Goal: Task Accomplishment & Management: Complete application form

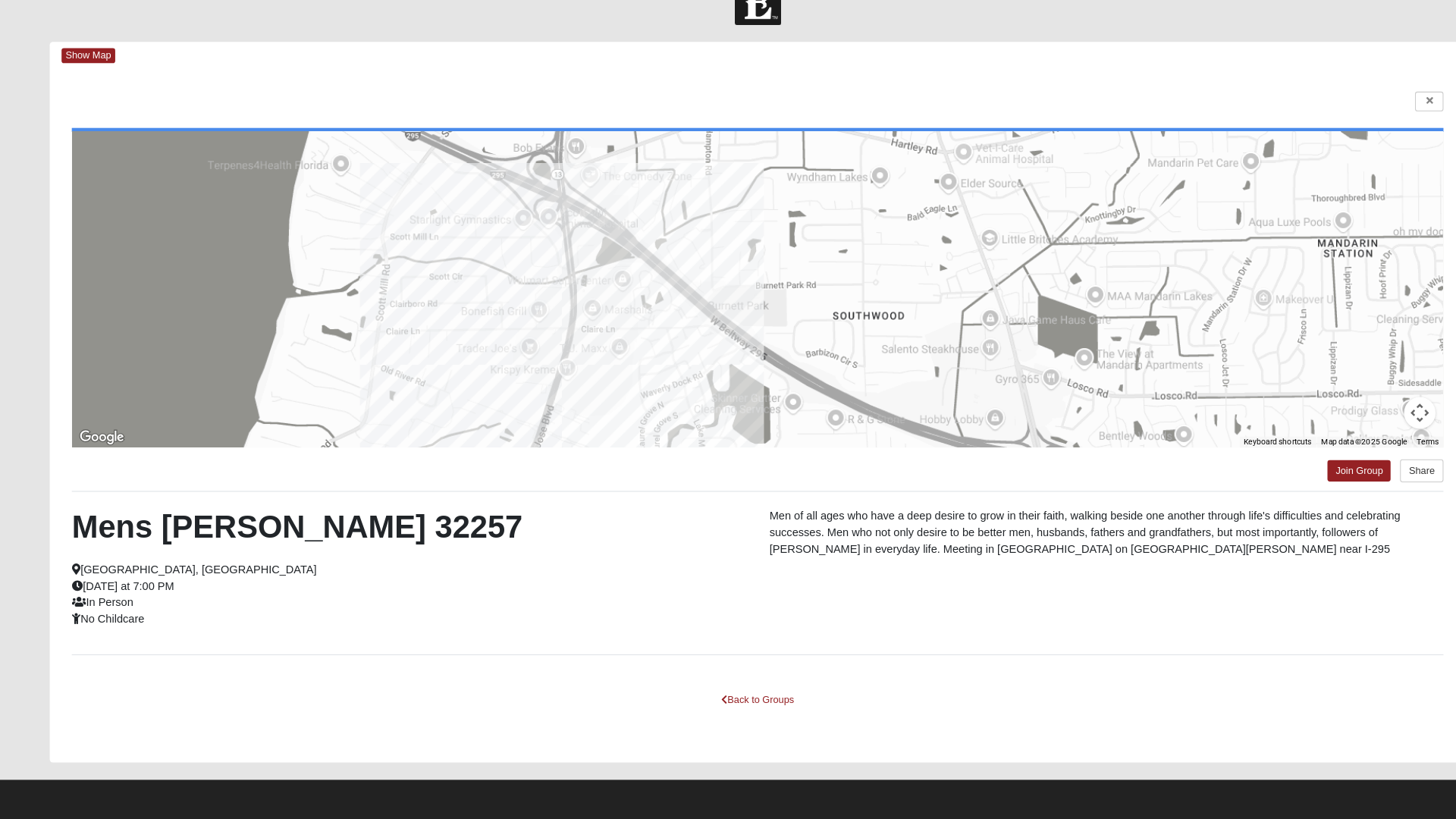
scroll to position [8, 0]
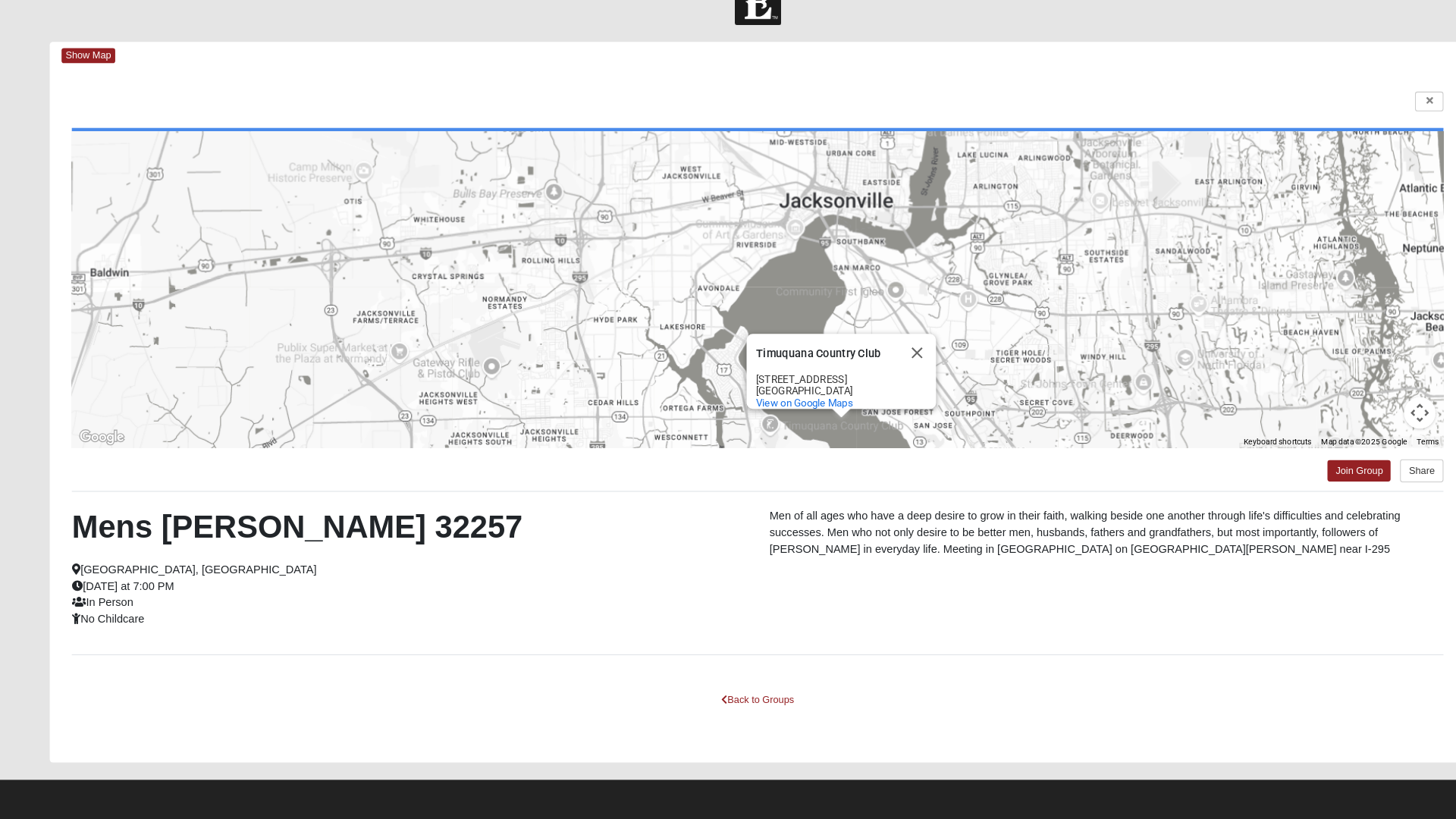
click at [830, 274] on div "Timuquana Country Club [GEOGRAPHIC_DATA] [STREET_ADDRESS] View on Google Maps" at bounding box center [728, 309] width 1318 height 303
click at [832, 267] on div "Timuquana Country Club [GEOGRAPHIC_DATA] [STREET_ADDRESS] View on Google Maps" at bounding box center [728, 309] width 1318 height 303
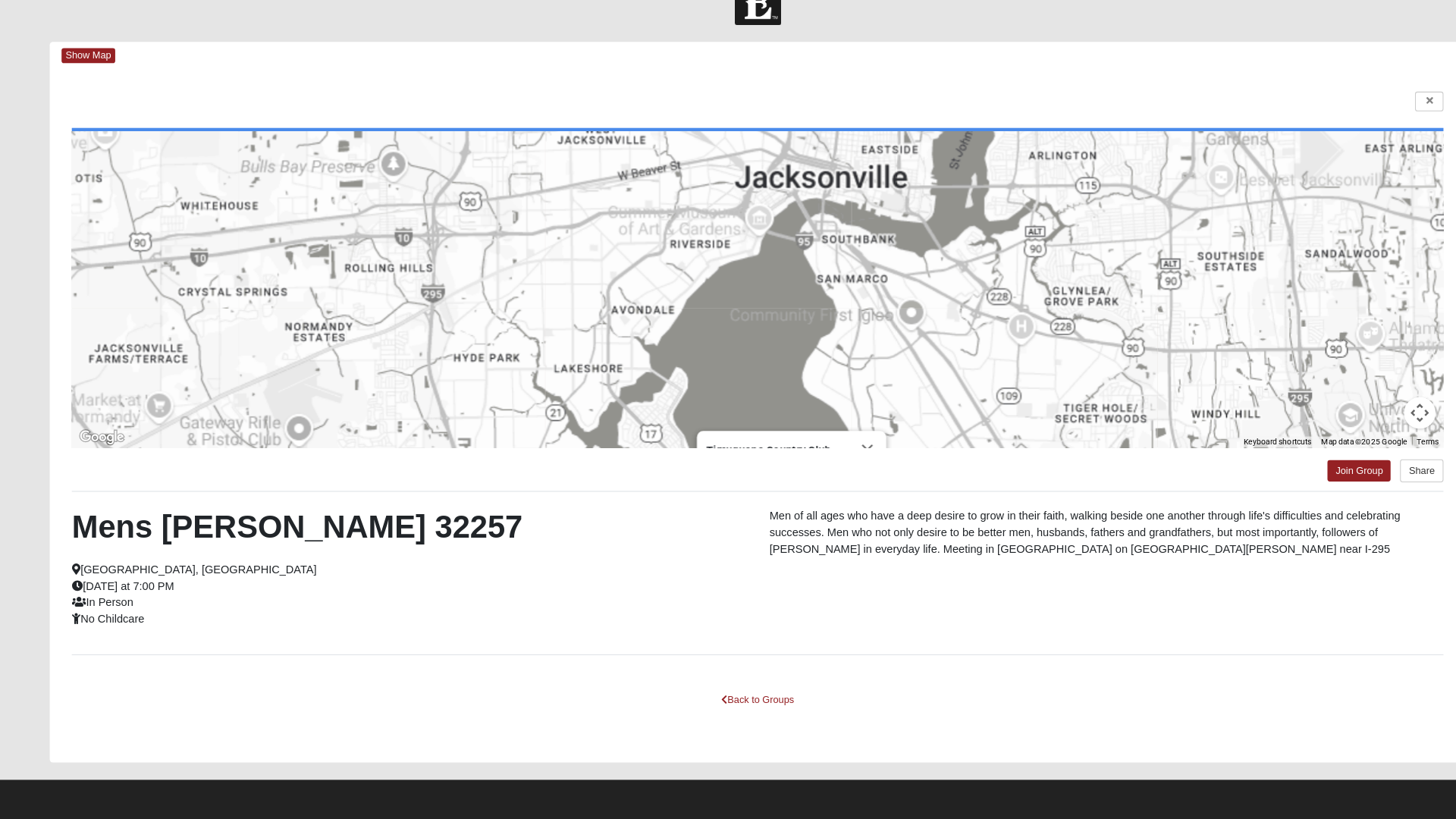
click at [830, 268] on div "Timuquana Country Club [GEOGRAPHIC_DATA] [STREET_ADDRESS] View on Google Maps" at bounding box center [728, 309] width 1318 height 303
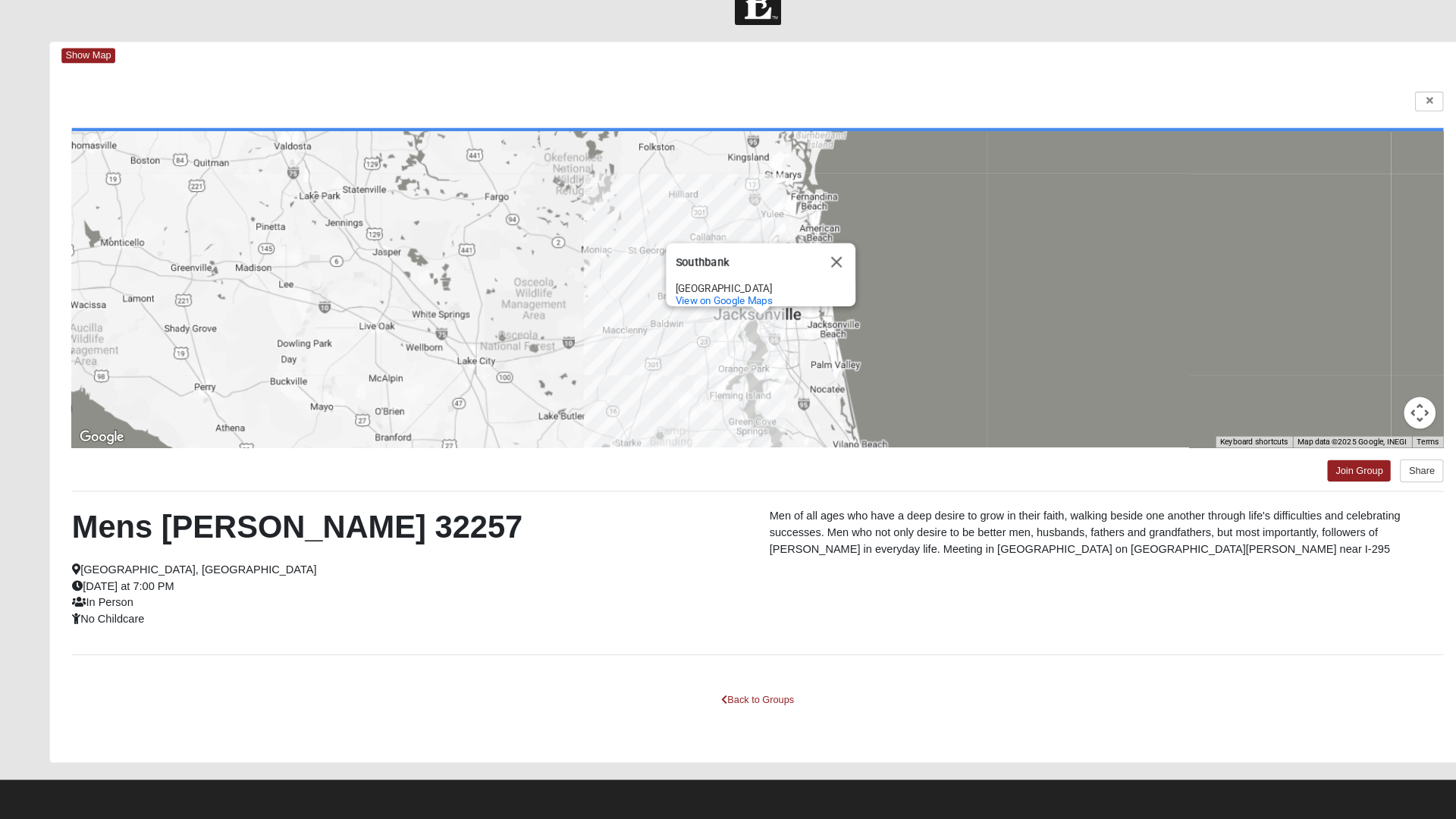
click at [786, 268] on button "Close" at bounding box center [803, 282] width 37 height 37
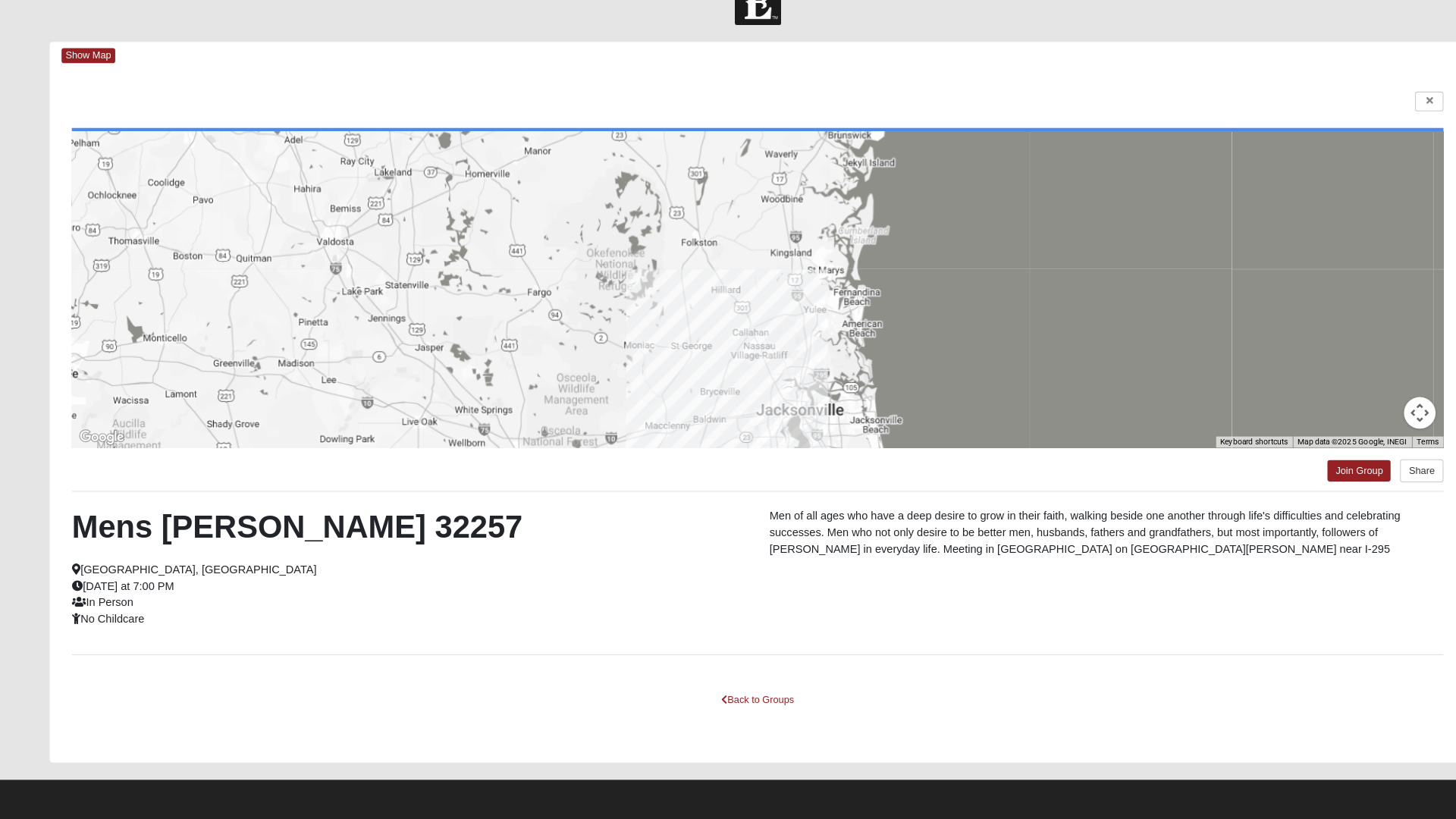
click at [714, 310] on div at bounding box center [728, 309] width 1318 height 303
click at [728, 314] on div at bounding box center [728, 309] width 1318 height 303
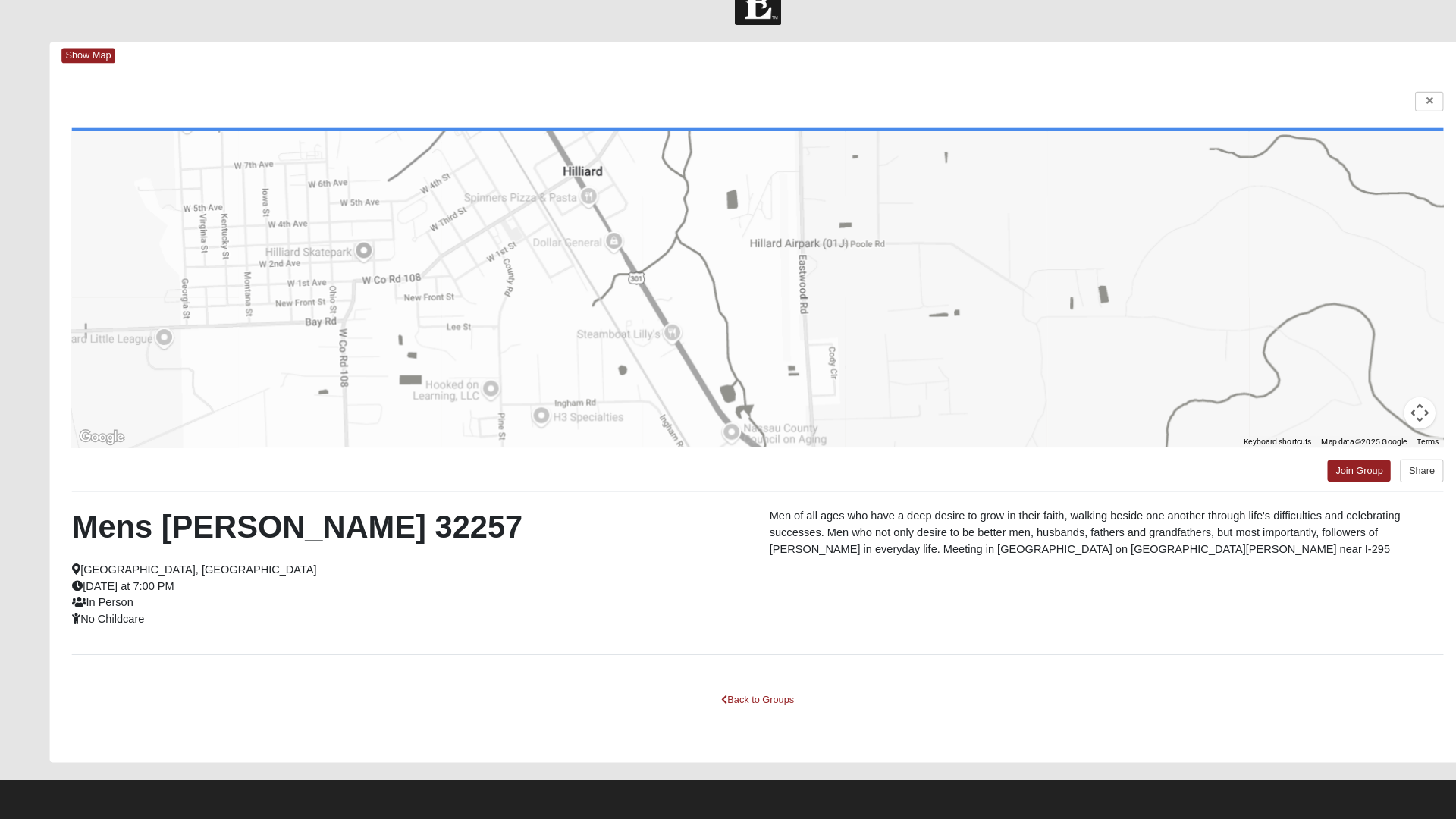
click at [496, 360] on div at bounding box center [728, 309] width 1318 height 303
click at [453, 344] on div at bounding box center [728, 309] width 1318 height 303
click at [429, 343] on div at bounding box center [728, 309] width 1318 height 303
click at [439, 328] on div at bounding box center [728, 309] width 1318 height 303
click at [518, 278] on div at bounding box center [728, 309] width 1318 height 303
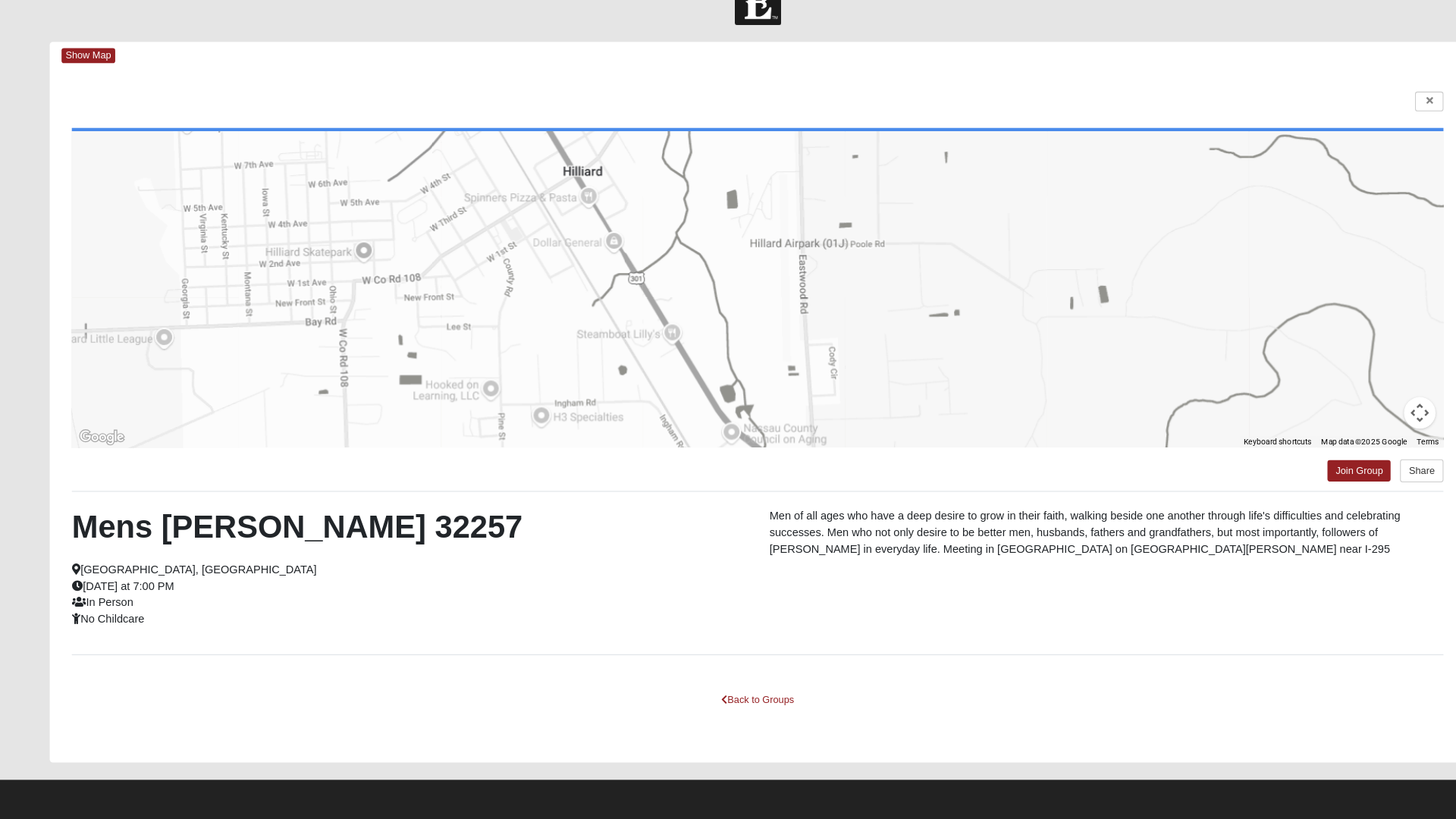
click at [541, 251] on div at bounding box center [728, 309] width 1318 height 303
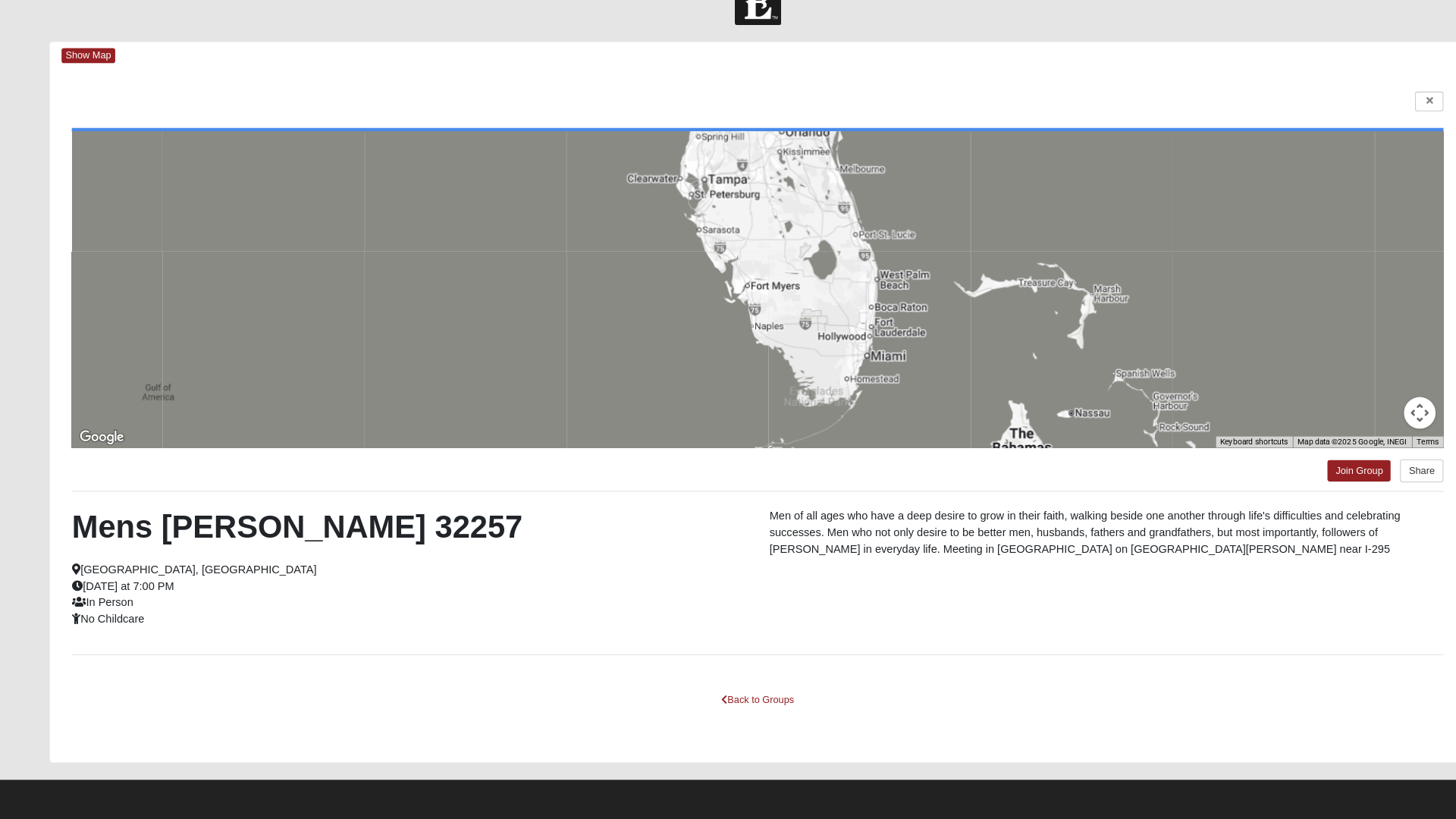
click at [836, 387] on div at bounding box center [728, 309] width 1318 height 303
click at [852, 381] on div at bounding box center [728, 309] width 1318 height 303
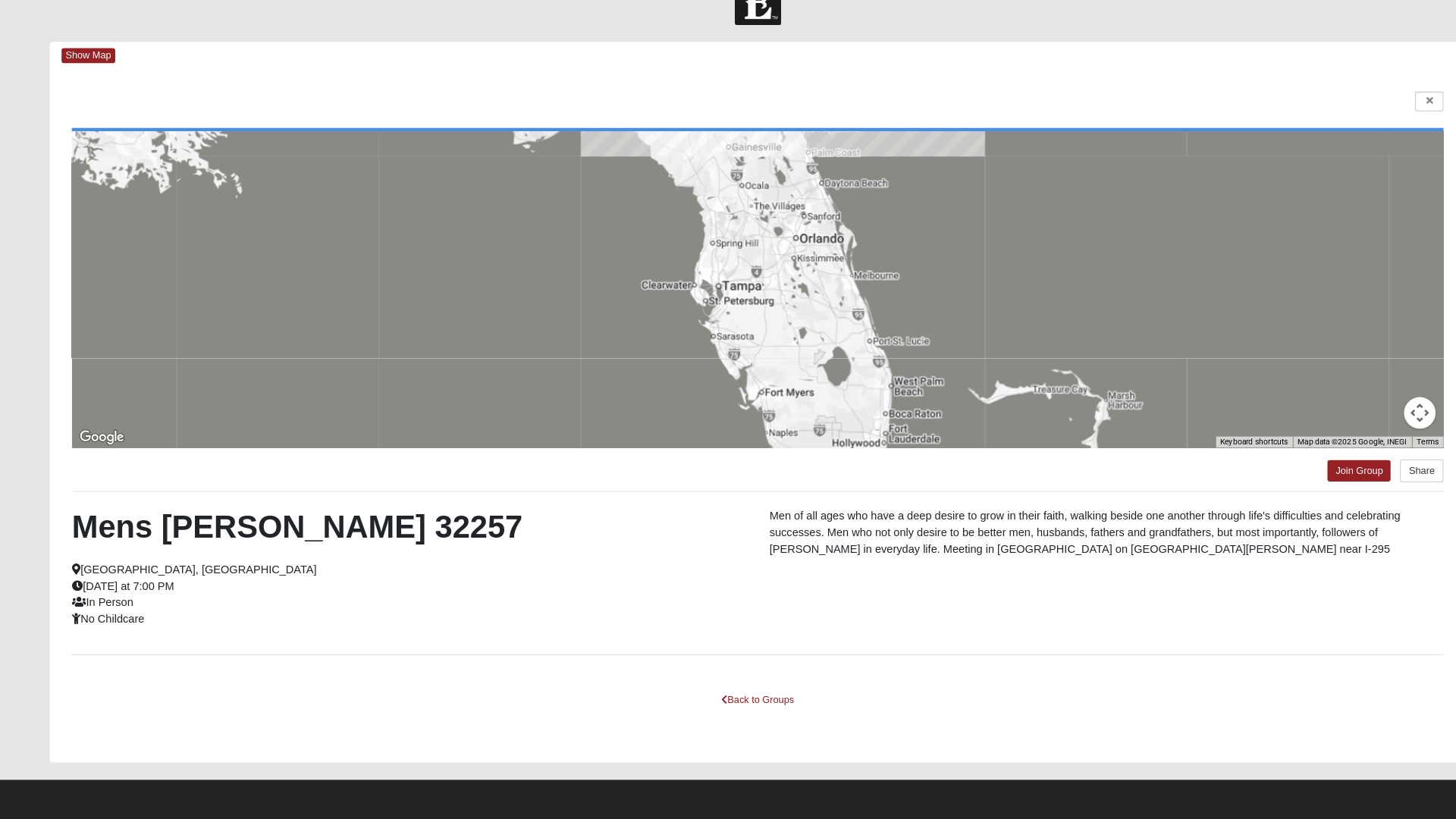
click at [798, 266] on div at bounding box center [728, 309] width 1318 height 303
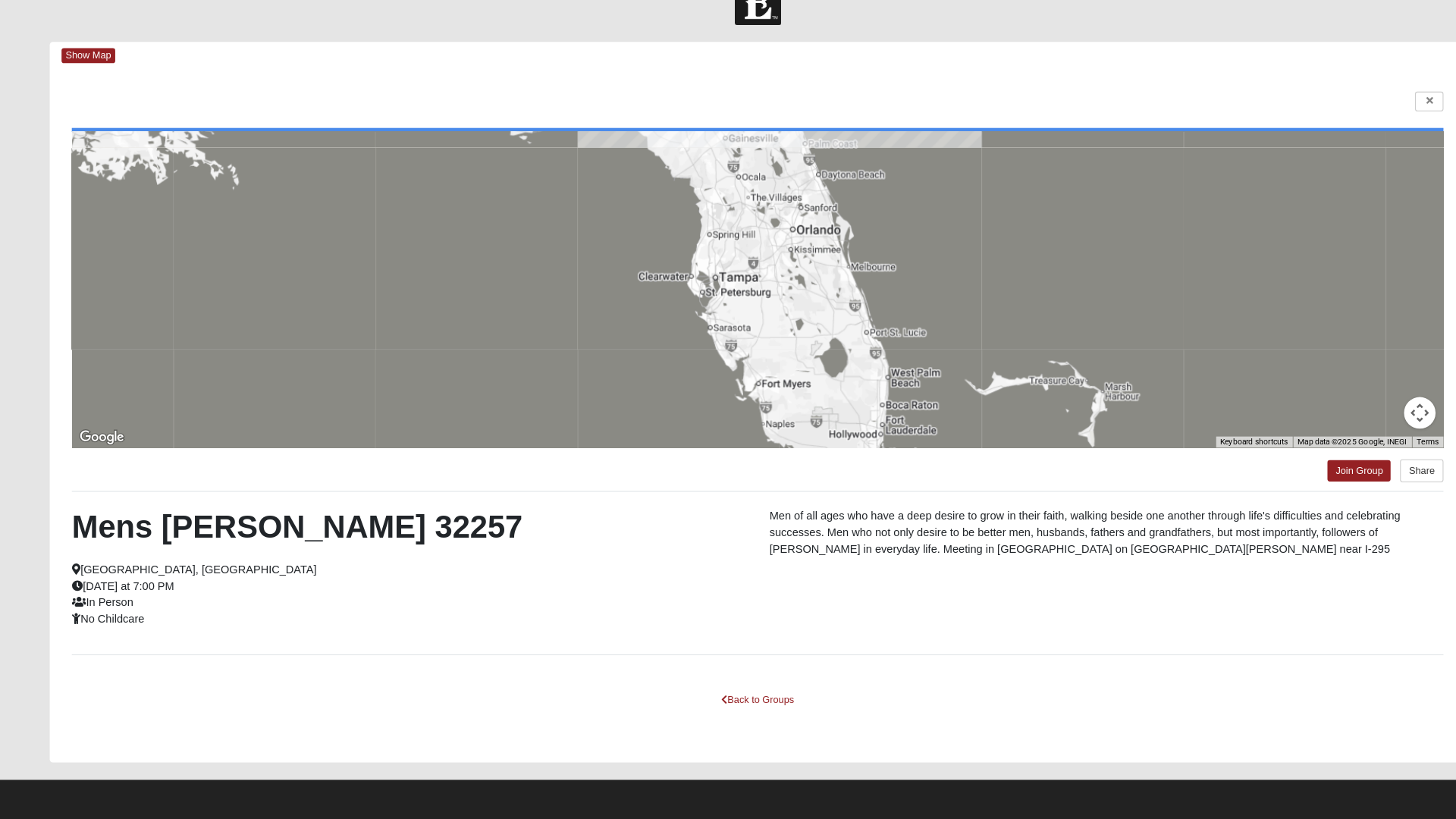
click at [852, 384] on div at bounding box center [728, 309] width 1318 height 303
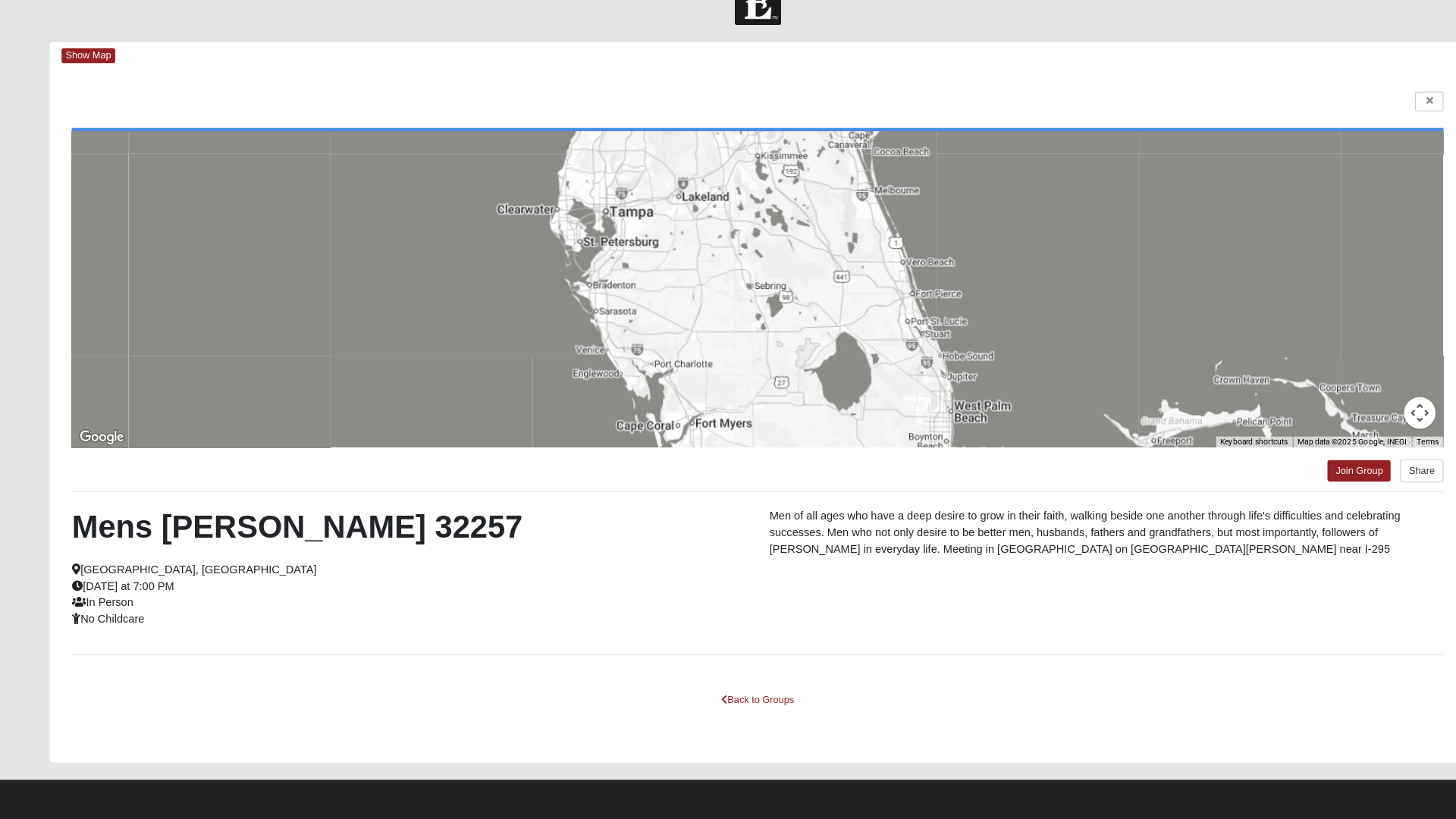
click at [630, 347] on div at bounding box center [728, 309] width 1318 height 303
